Goal: Task Accomplishment & Management: Complete application form

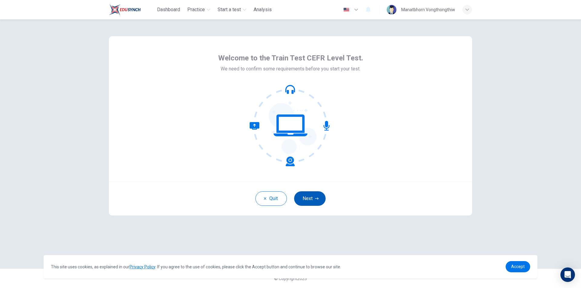
click at [304, 202] on button "Next" at bounding box center [309, 199] width 31 height 15
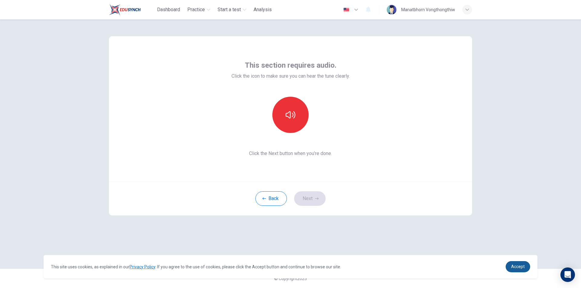
click at [515, 267] on span "Accept" at bounding box center [518, 266] width 14 height 5
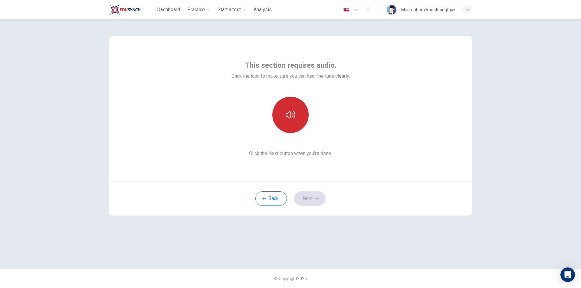
click at [291, 111] on icon "button" at bounding box center [291, 115] width 10 height 10
click at [318, 199] on icon "button" at bounding box center [317, 199] width 4 height 2
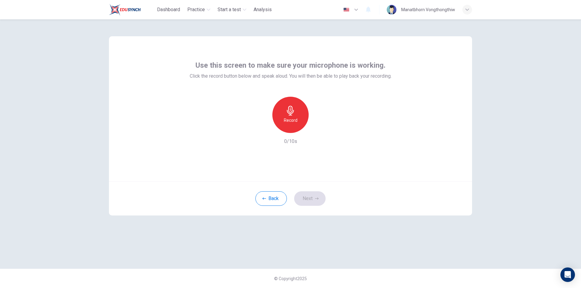
click at [281, 116] on div "Record" at bounding box center [290, 115] width 36 height 36
click at [288, 119] on h6 "Stop" at bounding box center [290, 120] width 9 height 7
click at [320, 131] on icon "button" at bounding box center [318, 128] width 6 height 6
click at [316, 201] on button "Next" at bounding box center [309, 199] width 31 height 15
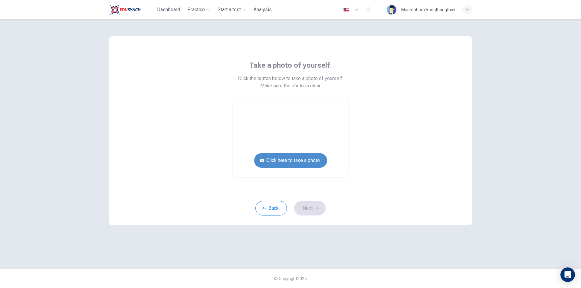
click at [300, 160] on button "Click here to take a photo" at bounding box center [290, 160] width 73 height 15
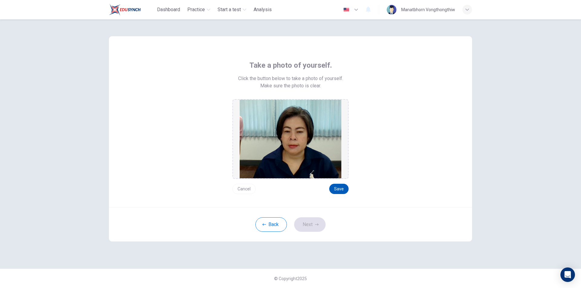
click at [344, 188] on button "Save" at bounding box center [338, 189] width 19 height 10
click at [316, 224] on icon "button" at bounding box center [317, 225] width 4 height 4
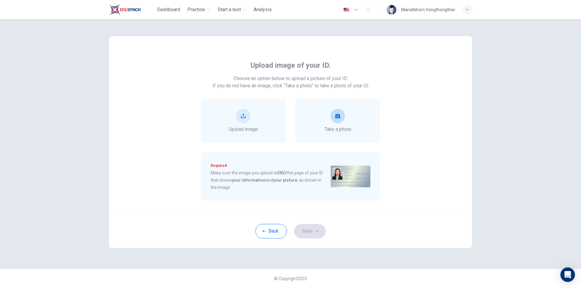
click at [341, 122] on button "take photo" at bounding box center [337, 116] width 15 height 15
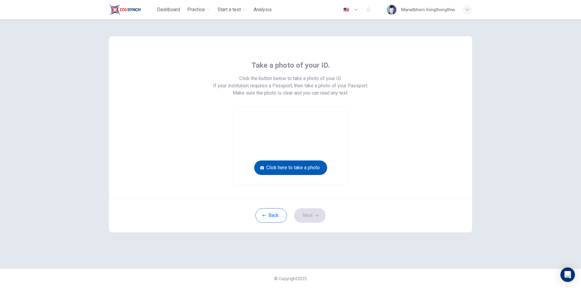
click at [307, 169] on button "Click here to take a photo" at bounding box center [290, 168] width 73 height 15
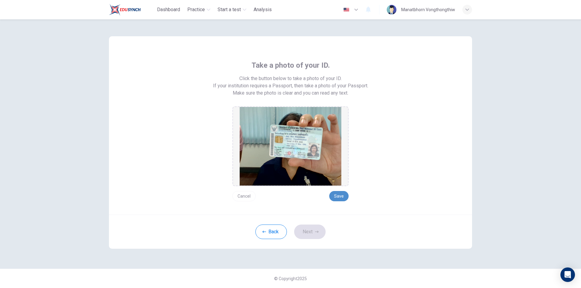
click at [338, 198] on button "Save" at bounding box center [338, 196] width 19 height 10
click at [314, 236] on button "Next" at bounding box center [309, 232] width 31 height 15
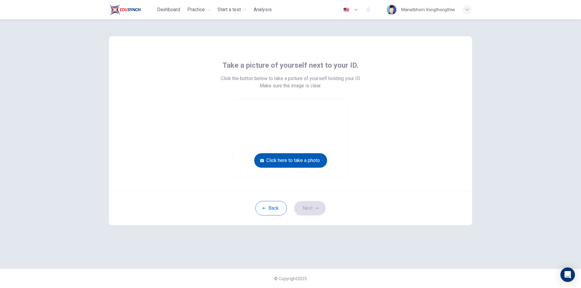
click at [310, 158] on button "Click here to take a photo" at bounding box center [290, 160] width 73 height 15
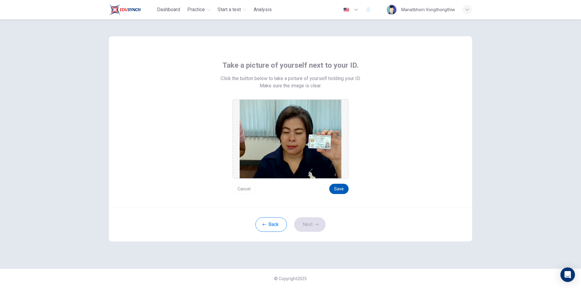
click at [342, 189] on button "Save" at bounding box center [338, 189] width 19 height 10
click at [313, 225] on button "Next" at bounding box center [309, 225] width 31 height 15
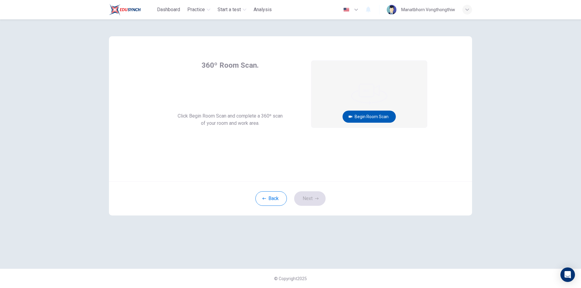
click at [367, 119] on button "Begin Room Scan" at bounding box center [368, 117] width 53 height 12
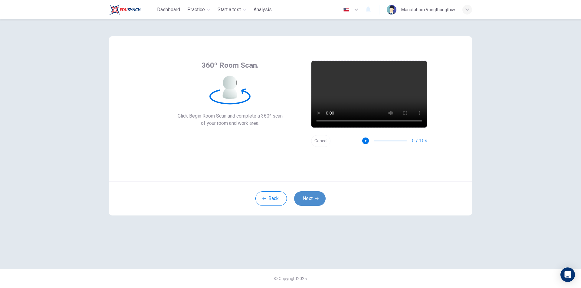
click at [307, 200] on button "Next" at bounding box center [309, 199] width 31 height 15
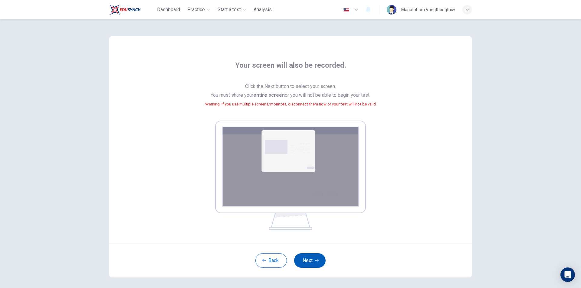
click at [315, 259] on icon "button" at bounding box center [317, 261] width 4 height 4
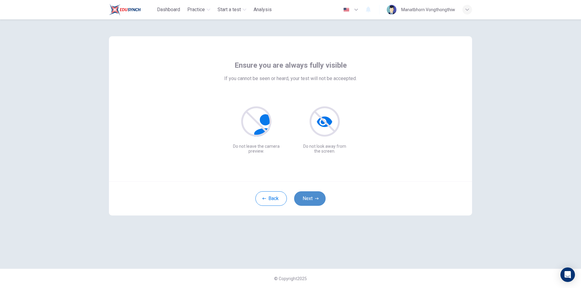
click at [311, 205] on button "Next" at bounding box center [309, 199] width 31 height 15
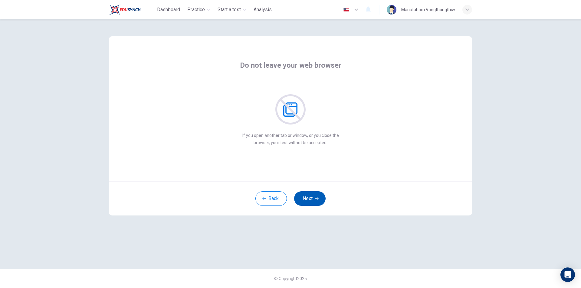
click at [312, 202] on button "Next" at bounding box center [309, 199] width 31 height 15
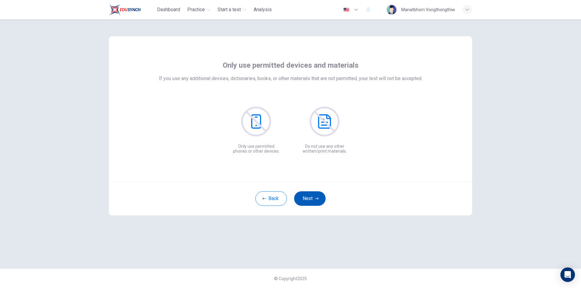
click at [312, 202] on button "Next" at bounding box center [309, 199] width 31 height 15
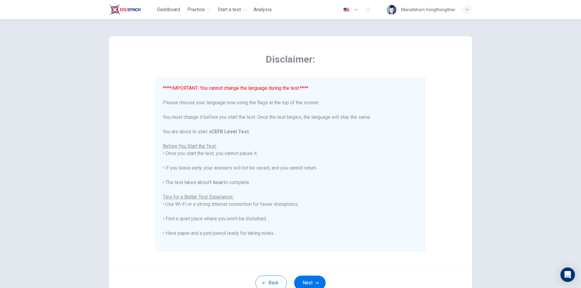
click at [438, 171] on div "Disclaimer: ****IMPORTANT: You cannot change the language during the test.**** …" at bounding box center [290, 151] width 363 height 230
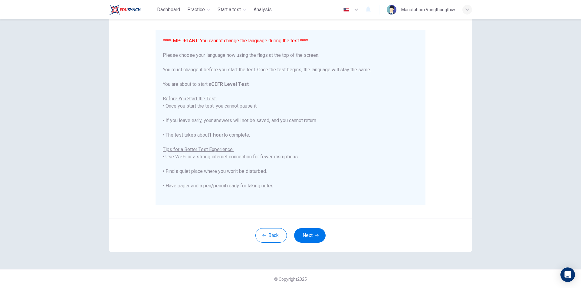
scroll to position [48, 0]
click at [300, 237] on button "Next" at bounding box center [309, 235] width 31 height 15
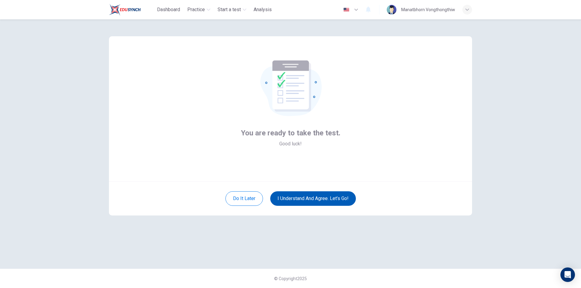
scroll to position [0, 0]
click at [317, 196] on button "I understand and agree. Let’s go!" at bounding box center [313, 199] width 86 height 15
